Goal: Task Accomplishment & Management: Complete application form

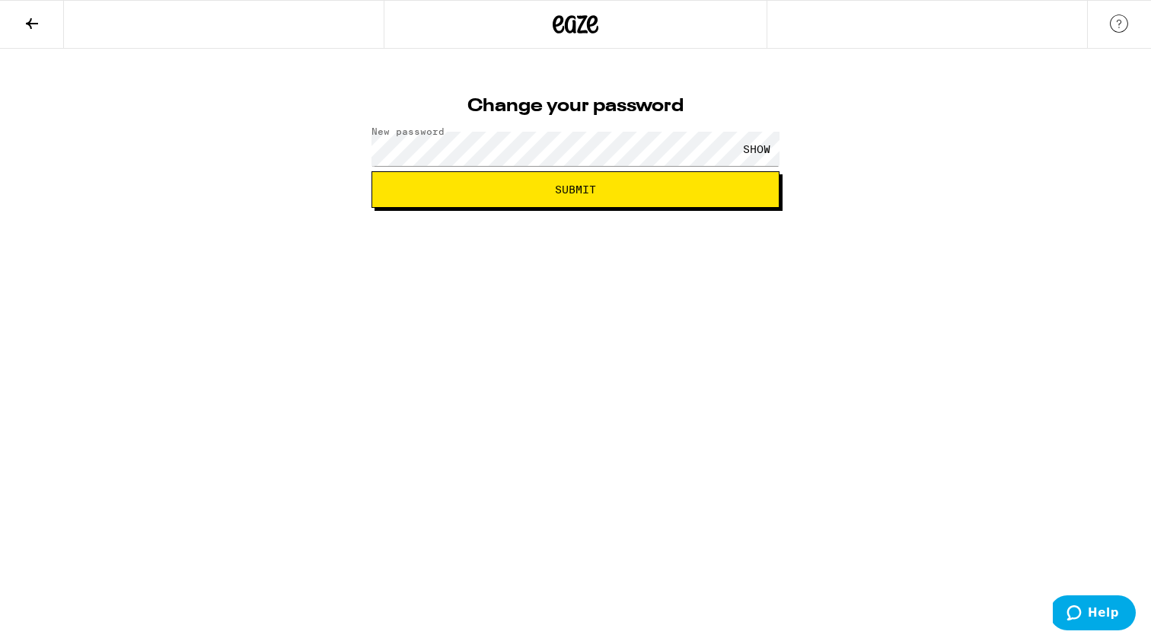
click at [603, 192] on span "Submit" at bounding box center [575, 189] width 382 height 11
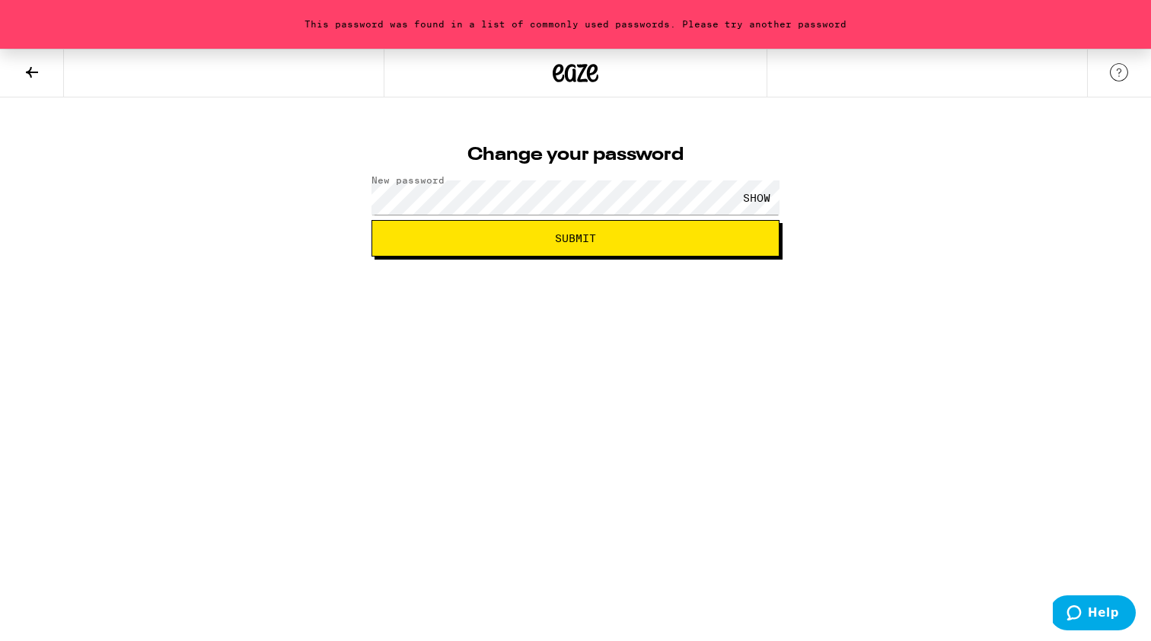
click at [752, 187] on div "SHOW" at bounding box center [757, 197] width 46 height 34
click at [622, 246] on button "Submit" at bounding box center [576, 238] width 408 height 37
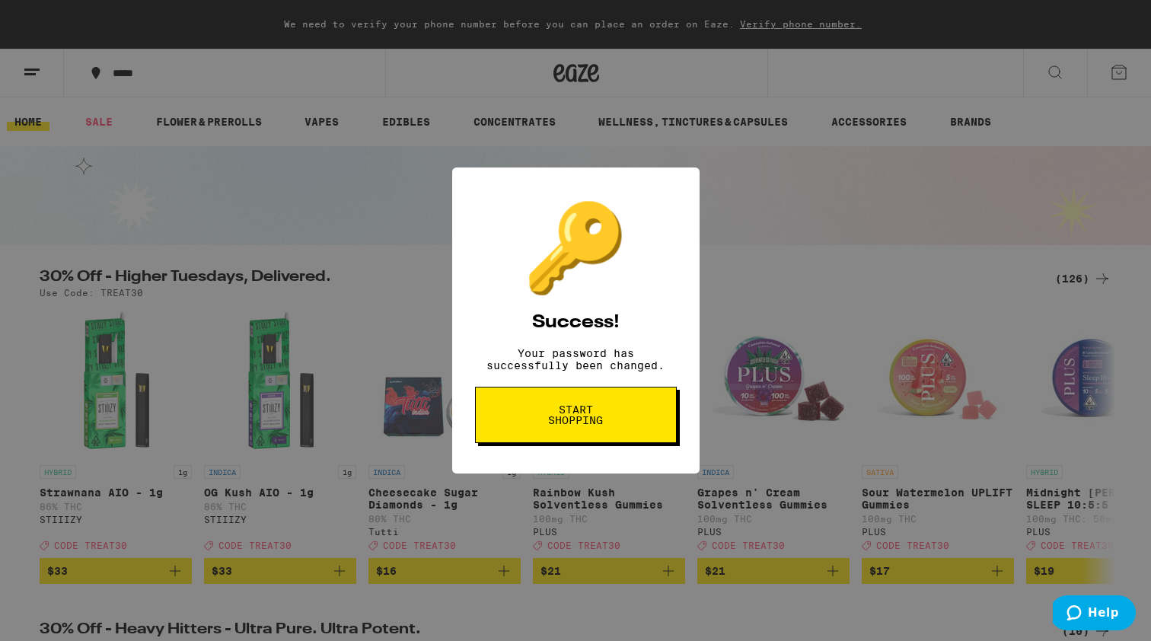
click at [588, 411] on span "Start shopping" at bounding box center [576, 414] width 78 height 21
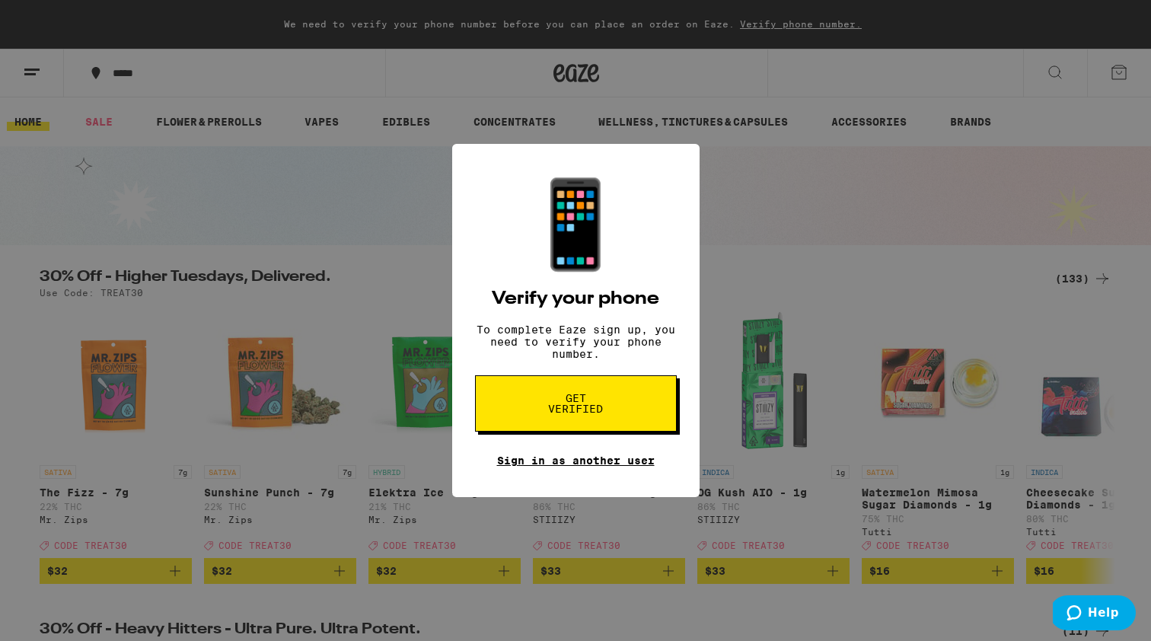
click at [601, 467] on link "Sign in as another user" at bounding box center [576, 461] width 158 height 12
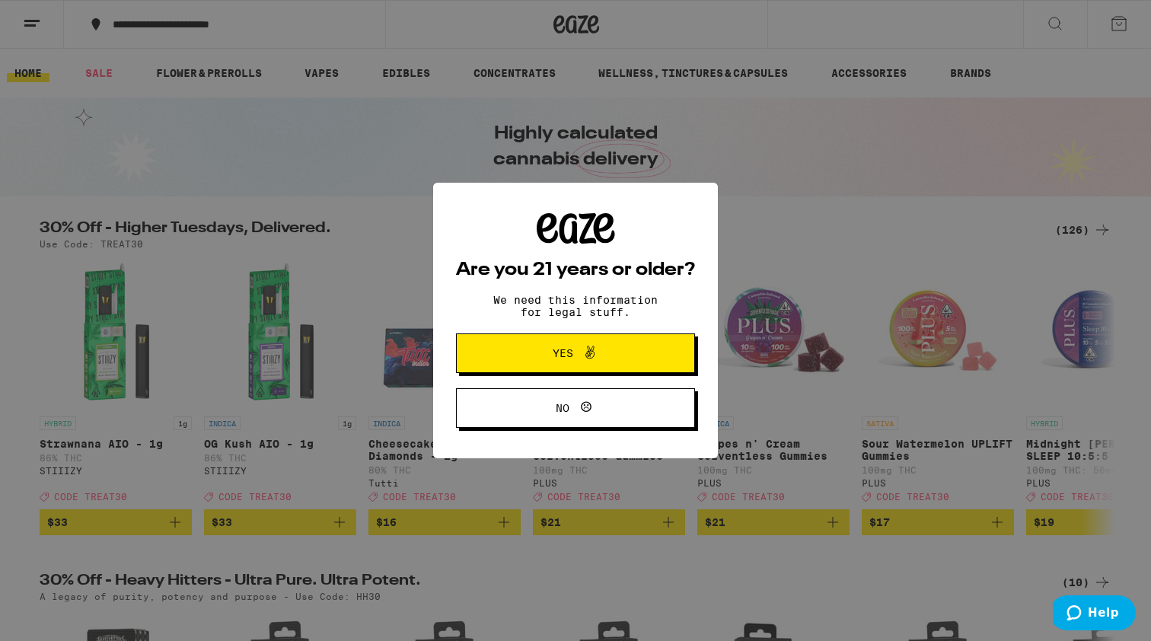
click at [643, 353] on button "Yes" at bounding box center [575, 353] width 239 height 40
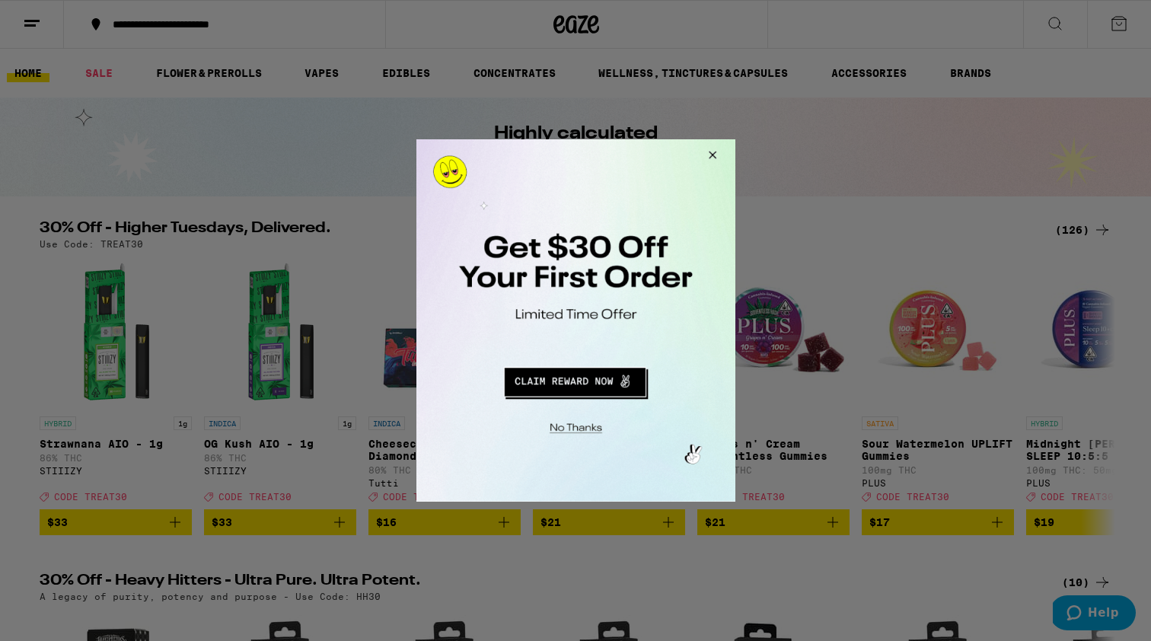
click at [713, 154] on button "Close Modal" at bounding box center [709, 157] width 41 height 37
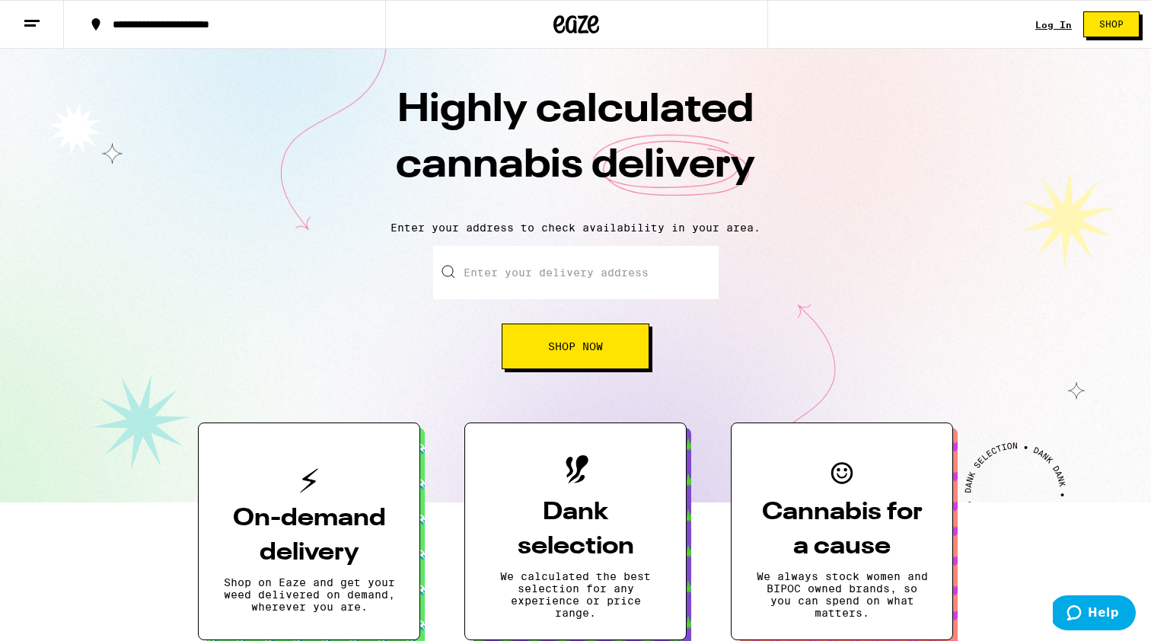
click at [1049, 26] on link "Log In" at bounding box center [1053, 25] width 37 height 10
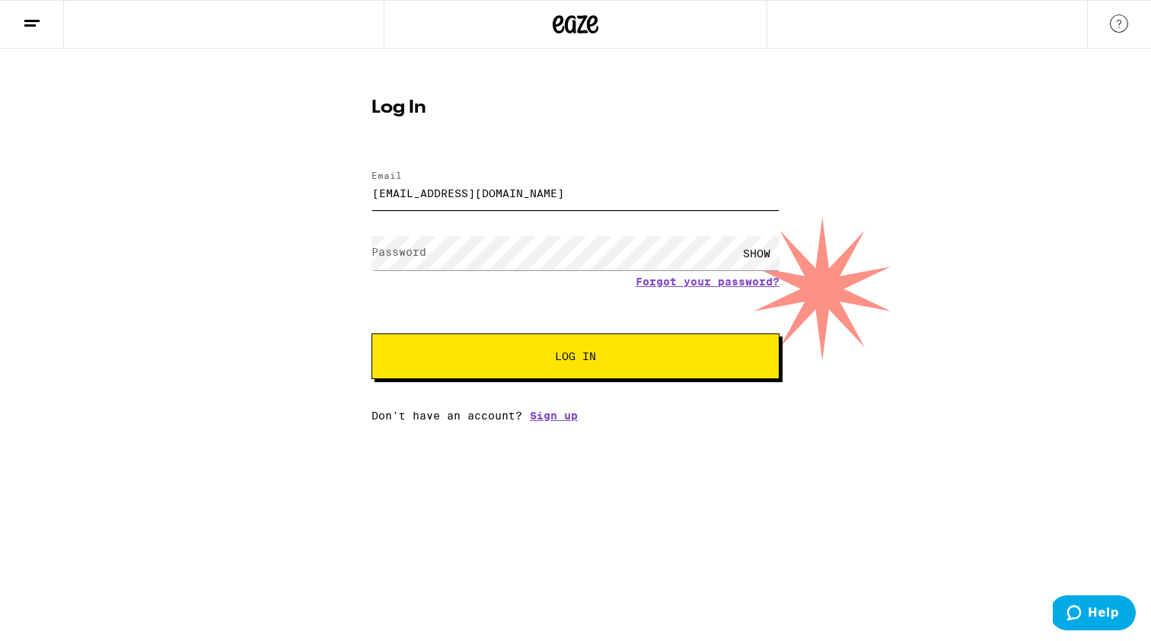
type input "denaalifox@gmail.com"
click at [527, 349] on button "Log In" at bounding box center [576, 356] width 408 height 46
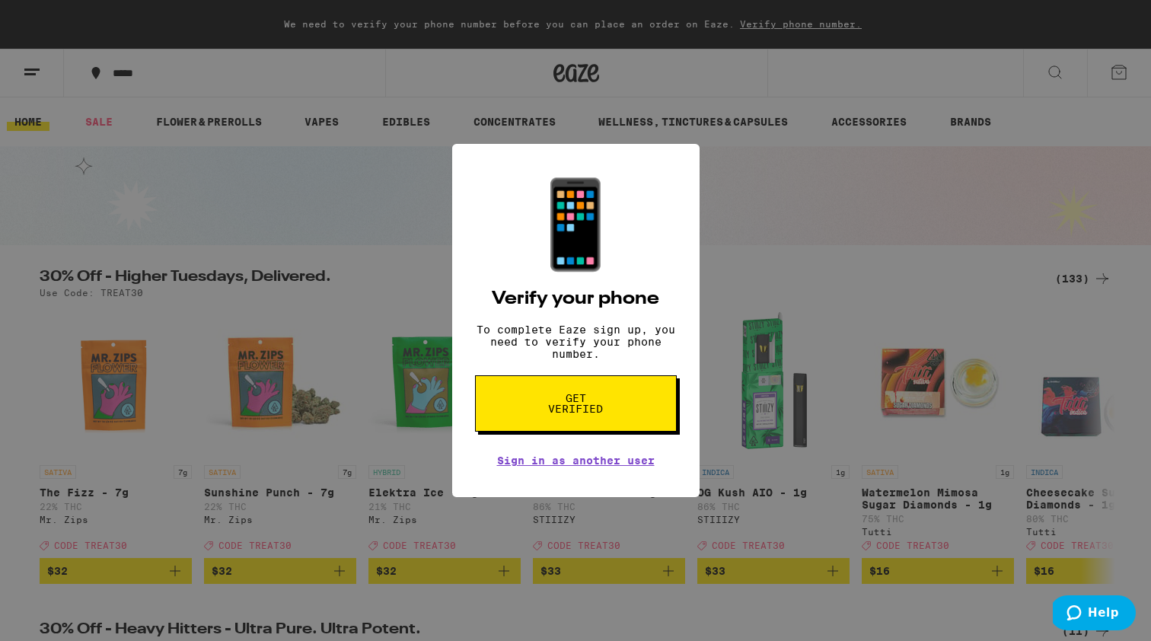
click at [628, 413] on button "Get verified" at bounding box center [576, 403] width 202 height 56
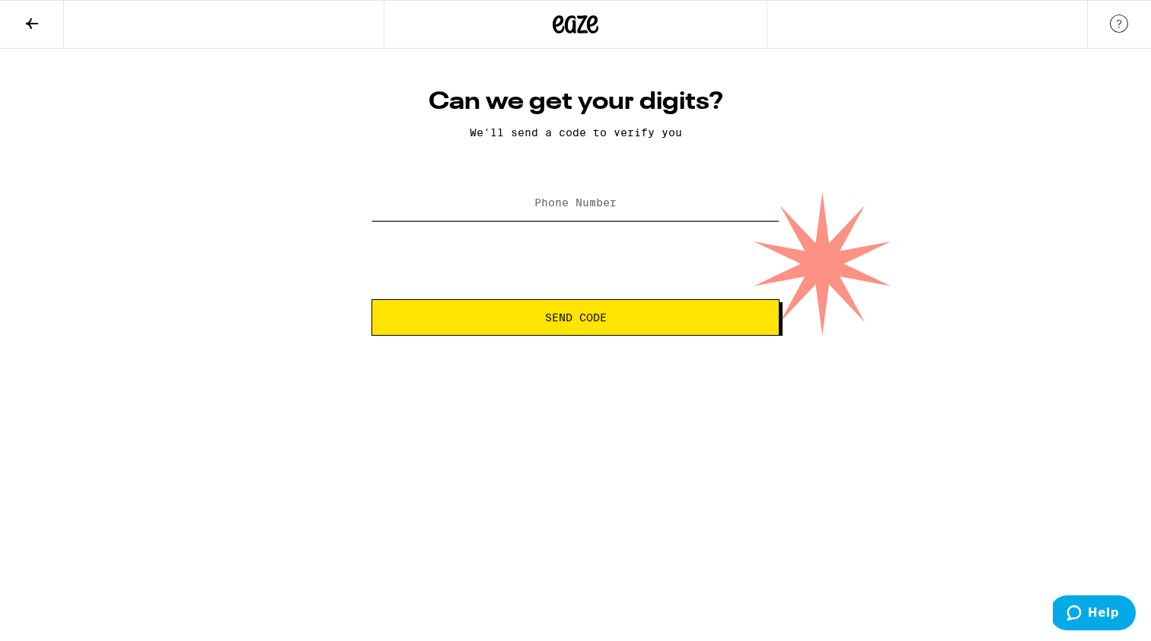
click at [619, 203] on input "Phone Number" at bounding box center [576, 204] width 408 height 34
type input "(518) 944-5547"
click at [586, 321] on span "Send Code" at bounding box center [576, 317] width 62 height 11
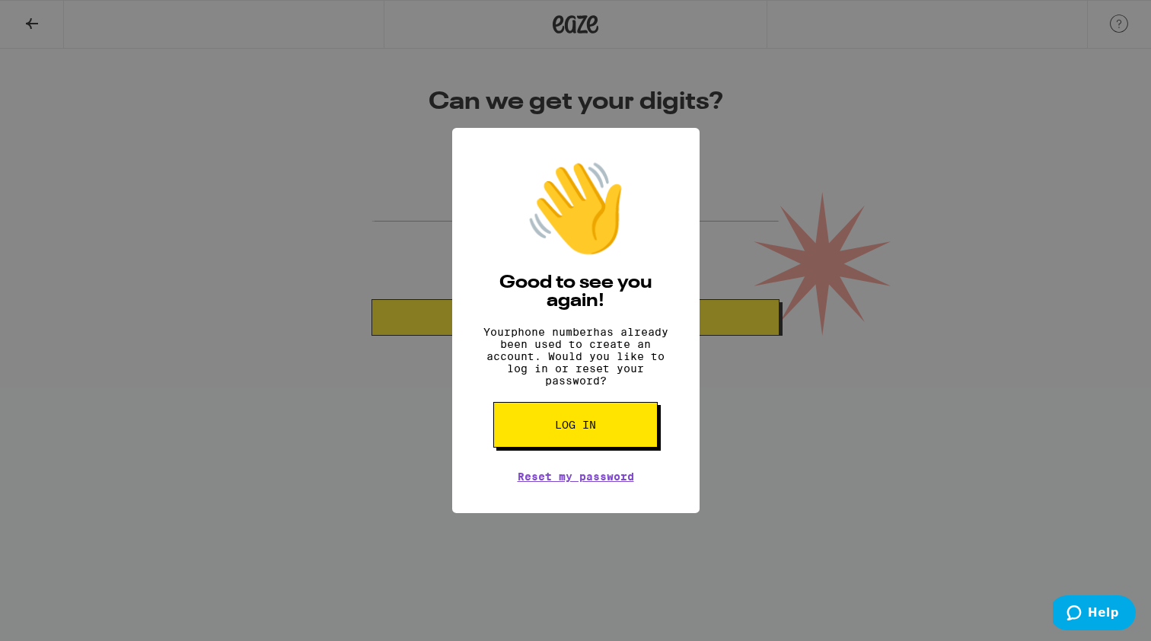
click at [588, 430] on span "Log in" at bounding box center [575, 425] width 41 height 11
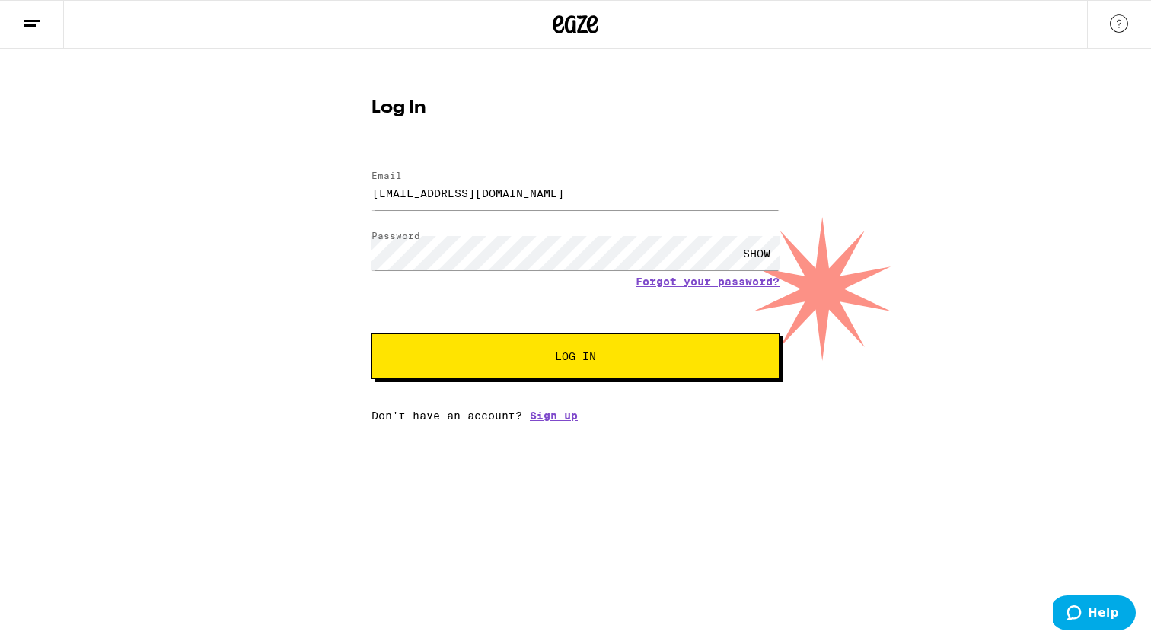
click at [575, 349] on button "Log In" at bounding box center [576, 356] width 408 height 46
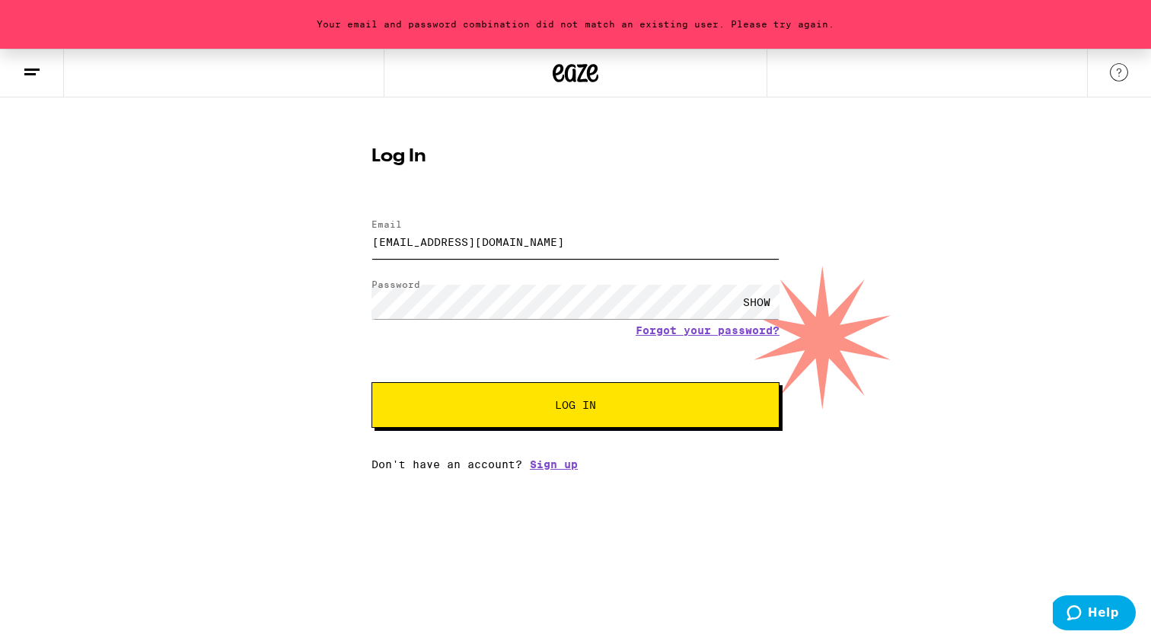
click at [523, 241] on input "denaalifox@gmail.com" at bounding box center [576, 242] width 408 height 34
type input "denalirenee@gmail.com"
click at [538, 415] on button "Log In" at bounding box center [576, 405] width 408 height 46
click at [525, 242] on input "denalirenee@gmail.com" at bounding box center [576, 242] width 408 height 34
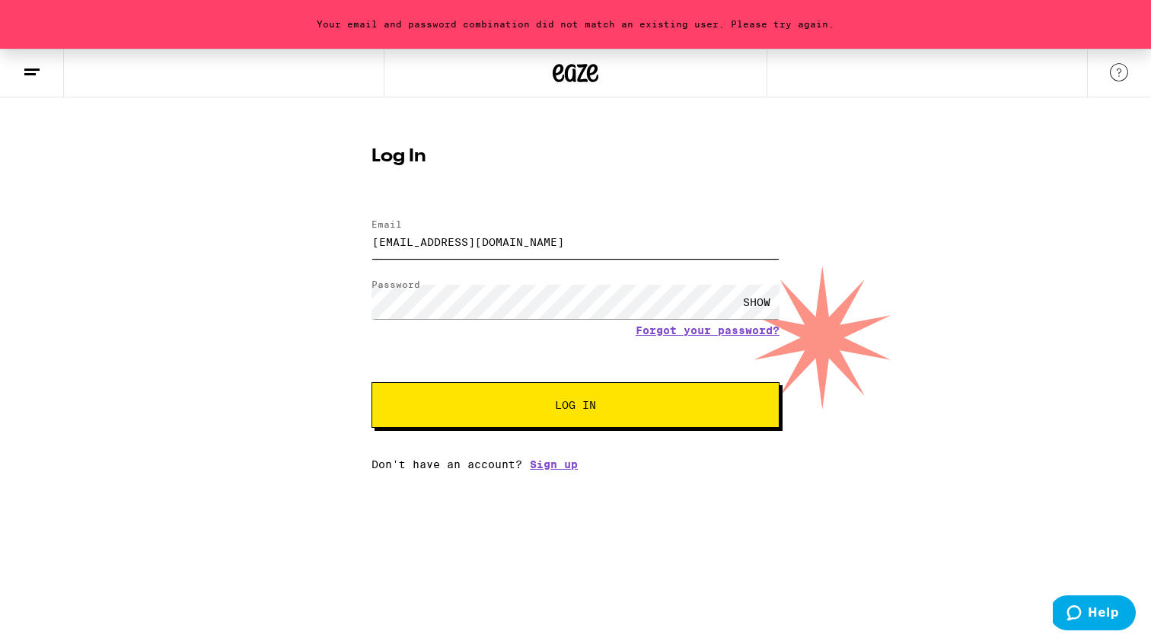
click at [525, 242] on input "denalirenee@gmail.com" at bounding box center [576, 242] width 408 height 34
type input "denaalifox@gmail.com"
click at [764, 300] on div "SHOW" at bounding box center [757, 302] width 46 height 34
click at [590, 395] on button "Log In" at bounding box center [576, 405] width 408 height 46
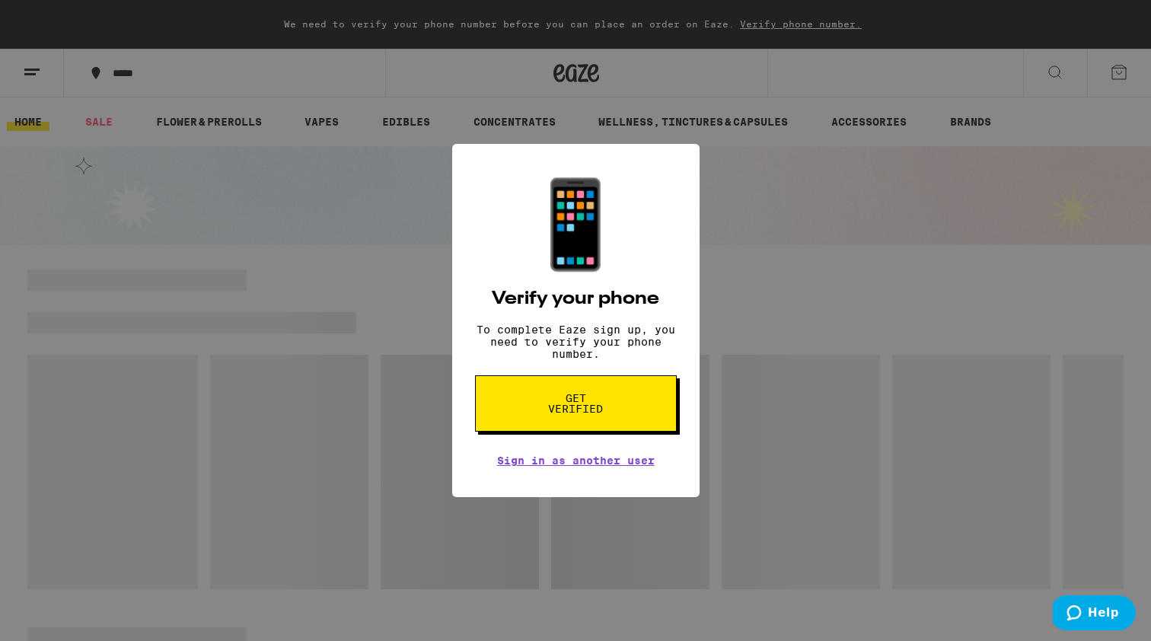
click at [636, 418] on button "Get verified" at bounding box center [576, 403] width 202 height 56
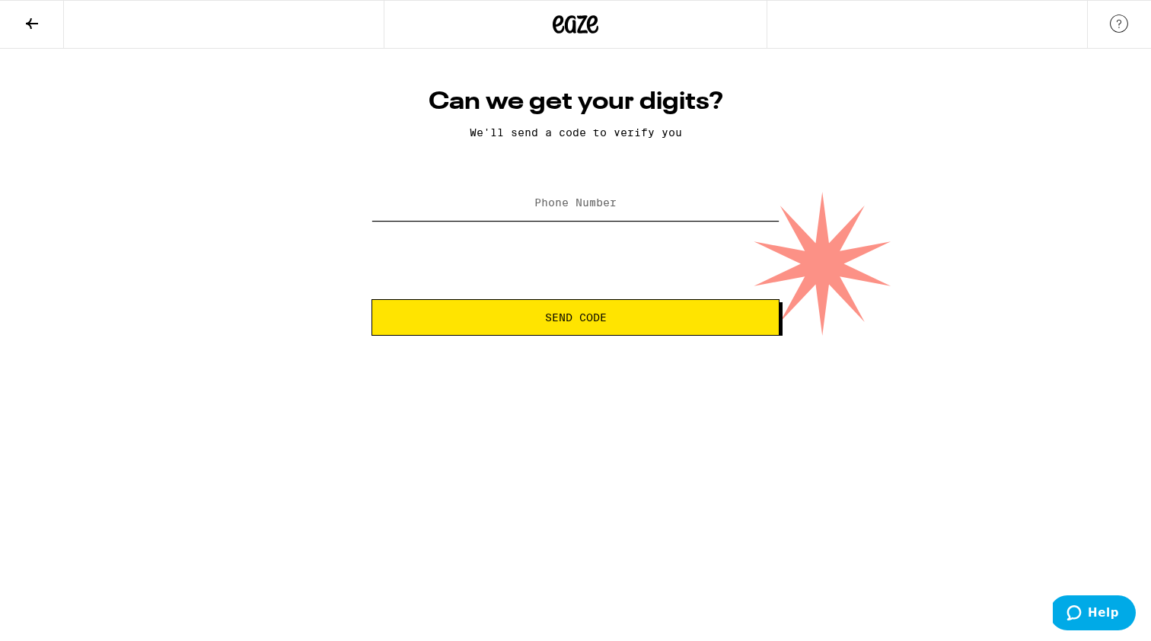
click at [601, 212] on input "Phone Number" at bounding box center [576, 204] width 408 height 34
type input "(518) 944-5547"
click at [591, 323] on span "Send Code" at bounding box center [576, 317] width 62 height 11
